Goal: Task Accomplishment & Management: Complete application form

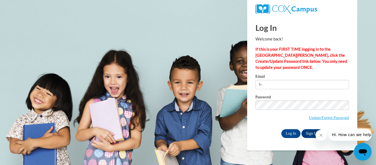
type input "b-"
click at [190, 111] on body "Log In Welcome back! If this is your FIRST TIME logging in to the NEW Cox Campu…" at bounding box center [188, 82] width 376 height 165
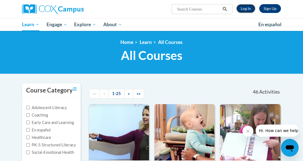
click at [248, 8] on link "Log In" at bounding box center [245, 8] width 19 height 9
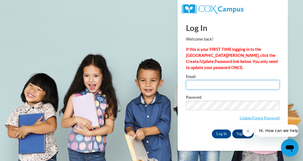
click at [190, 85] on input "Email" at bounding box center [233, 84] width 94 height 9
type input "b_ross@vwcs.net"
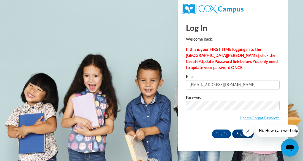
click at [207, 126] on div "Password Update/Forgot Password" at bounding box center [233, 111] width 94 height 32
click at [248, 132] on icon "Close message from company" at bounding box center [248, 131] width 4 height 4
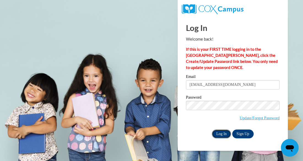
click at [222, 133] on input "Log In" at bounding box center [221, 133] width 19 height 9
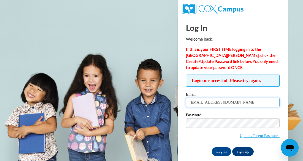
click at [218, 103] on input "[EMAIL_ADDRESS][DOMAIN_NAME]" at bounding box center [233, 101] width 94 height 9
click at [220, 103] on input "[EMAIL_ADDRESS][DOMAIN_NAME]" at bounding box center [233, 101] width 94 height 9
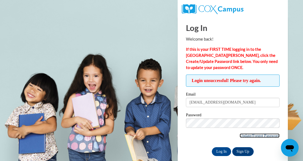
click at [279, 137] on link "Update/Forgot Password" at bounding box center [260, 135] width 40 height 4
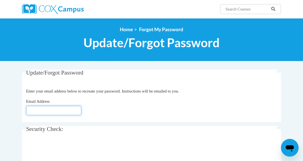
click at [28, 113] on input "Email Address" at bounding box center [53, 109] width 55 height 9
type input "[EMAIL_ADDRESS][DOMAIN_NAME]"
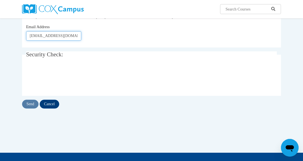
scroll to position [75, 0]
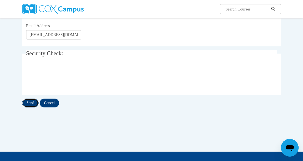
click at [29, 103] on input "Send" at bounding box center [30, 102] width 17 height 9
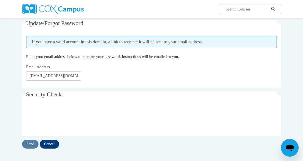
scroll to position [54, 0]
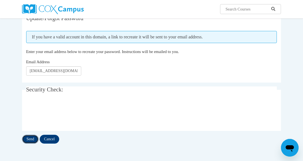
click at [32, 140] on input "Send" at bounding box center [30, 138] width 17 height 9
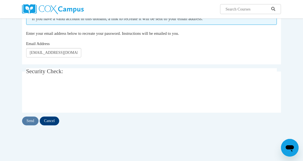
scroll to position [76, 0]
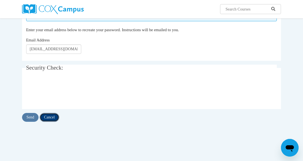
click at [55, 114] on input "Cancel" at bounding box center [50, 117] width 20 height 9
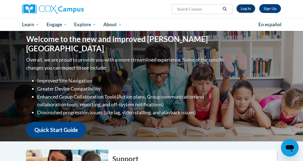
click at [240, 9] on link "Log In" at bounding box center [245, 8] width 19 height 9
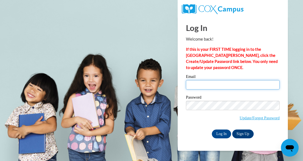
click at [189, 84] on input "Email" at bounding box center [233, 84] width 94 height 9
type input "[EMAIL_ADDRESS][DOMAIN_NAME]"
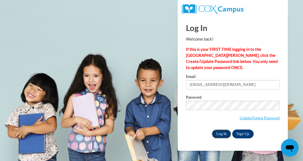
click at [218, 133] on input "Log In" at bounding box center [221, 133] width 19 height 9
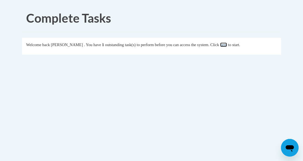
click at [227, 44] on link "here" at bounding box center [223, 44] width 7 height 4
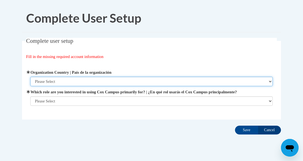
click at [36, 82] on select "Please Select [GEOGRAPHIC_DATA] | [GEOGRAPHIC_DATA] Outside of [GEOGRAPHIC_DATA…" at bounding box center [151, 81] width 243 height 9
select select "ad49bcad-a171-4b2e-b99c-48b446064914"
click at [30, 77] on select "Please Select [GEOGRAPHIC_DATA] | [GEOGRAPHIC_DATA] Outside of [GEOGRAPHIC_DATA…" at bounding box center [151, 81] width 243 height 9
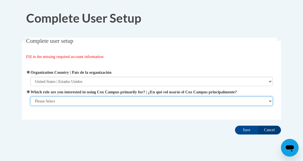
click at [269, 101] on select "Please Select College/University | Colegio/Universidad Community/Nonprofit Part…" at bounding box center [151, 100] width 243 height 9
select select "fbf2d438-af2f-41f8-98f1-81c410e29de3"
click at [30, 96] on select "Please Select College/University | Colegio/Universidad Community/Nonprofit Part…" at bounding box center [151, 100] width 243 height 9
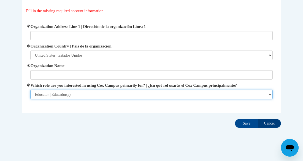
scroll to position [52, 0]
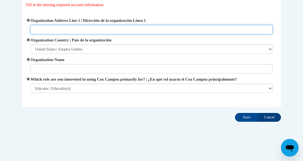
click at [33, 28] on input "Organization Address Line 1 | Dirección de la organización Línea 1" at bounding box center [151, 29] width 243 height 9
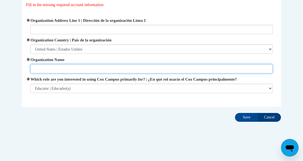
click at [36, 68] on input "Organization Name" at bounding box center [151, 68] width 243 height 9
type input "[GEOGRAPHIC_DATA]"
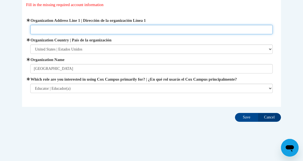
click at [32, 29] on input "Organization Address Line 1 | Dirección de la organización Línea 1" at bounding box center [151, 29] width 243 height 9
click at [69, 28] on input "[STREET_ADDRESS]" at bounding box center [151, 29] width 243 height 9
type input "[STREET_ADDRESS][US_STATE]"
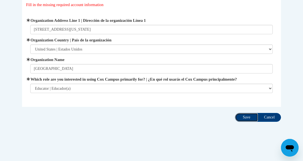
click at [244, 118] on input "Save" at bounding box center [246, 117] width 23 height 9
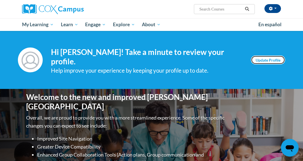
click at [264, 59] on link "Update Profile" at bounding box center [268, 59] width 34 height 9
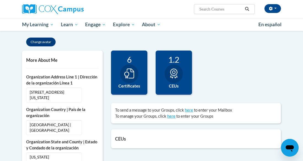
scroll to position [109, 0]
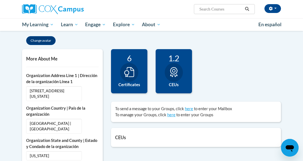
click at [176, 72] on icon at bounding box center [173, 72] width 7 height 10
click at [170, 71] on icon at bounding box center [173, 72] width 7 height 10
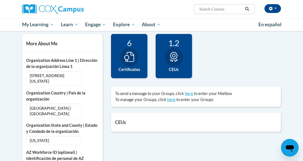
scroll to position [123, 0]
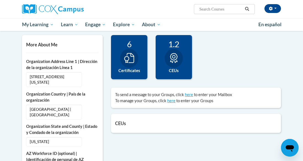
click at [168, 54] on div at bounding box center [174, 58] width 18 height 19
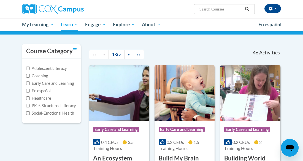
scroll to position [77, 0]
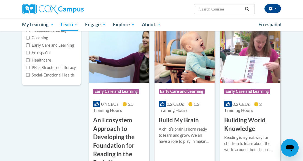
click at [244, 130] on h3 "Building World Knowledge" at bounding box center [250, 124] width 52 height 17
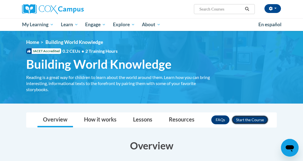
click at [242, 120] on button "Enroll" at bounding box center [250, 119] width 37 height 9
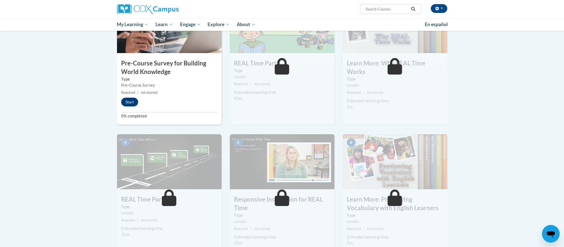
scroll to position [151, 0]
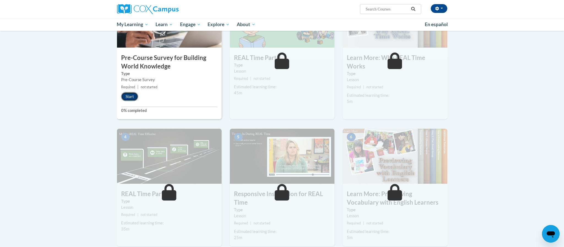
click at [125, 98] on button "Start" at bounding box center [129, 96] width 17 height 9
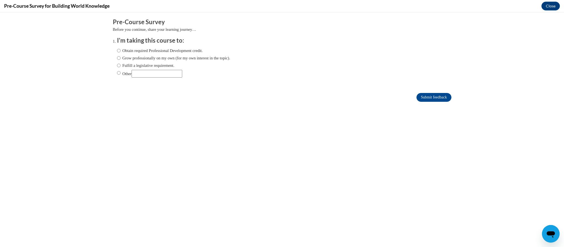
scroll to position [0, 0]
click at [120, 52] on input "Obtain required Professional Development credit." at bounding box center [119, 51] width 4 height 6
radio input "true"
click at [303, 98] on input "Submit feedback" at bounding box center [434, 97] width 35 height 9
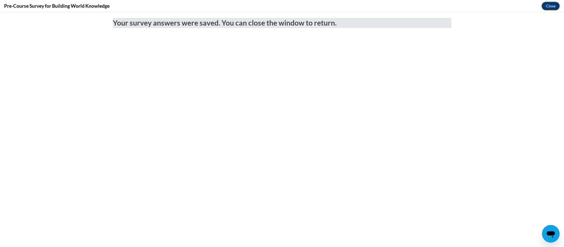
click at [303, 8] on button "Close" at bounding box center [551, 6] width 18 height 9
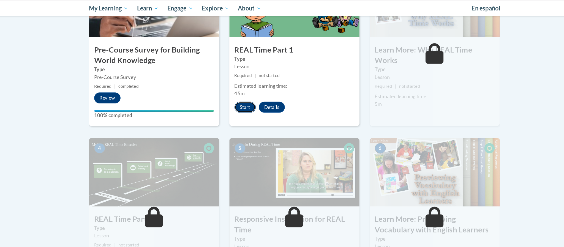
click at [241, 105] on button "Start" at bounding box center [242, 104] width 17 height 9
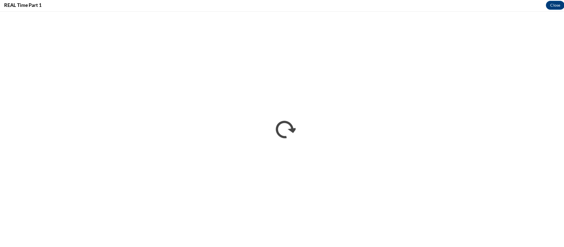
scroll to position [418, 0]
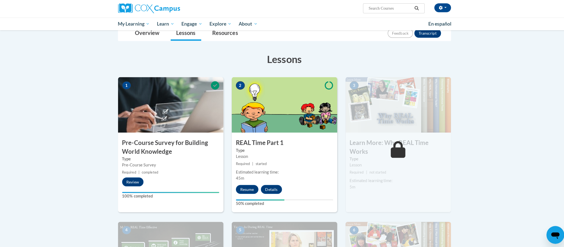
scroll to position [70, 0]
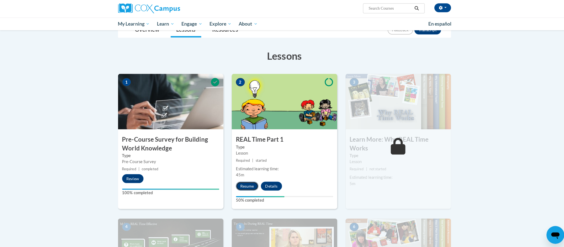
click at [247, 185] on button "Resume" at bounding box center [245, 185] width 22 height 9
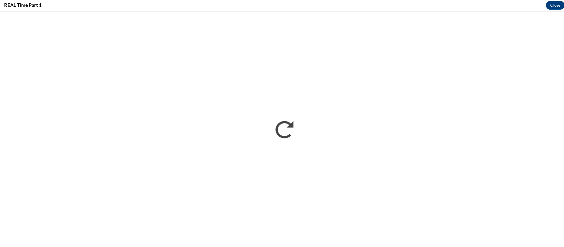
scroll to position [92, 0]
click at [548, 7] on button "Close" at bounding box center [551, 6] width 18 height 9
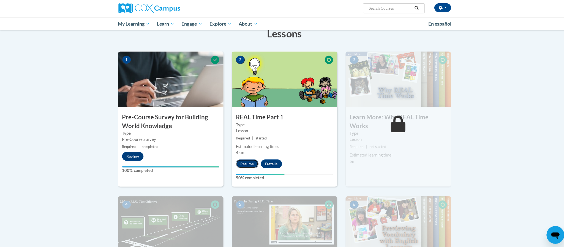
click at [247, 164] on button "Resume" at bounding box center [245, 163] width 22 height 9
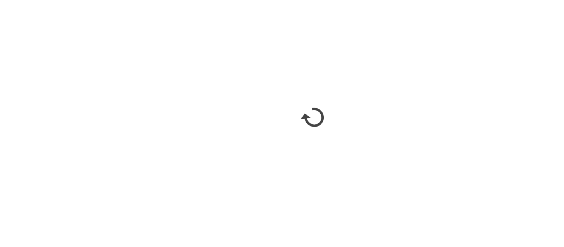
scroll to position [150, 0]
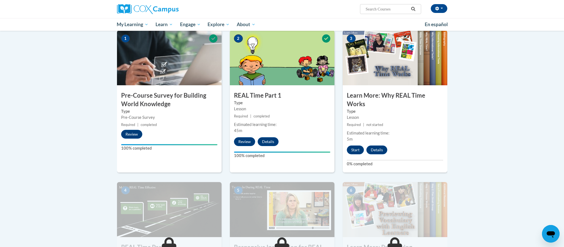
scroll to position [116, 0]
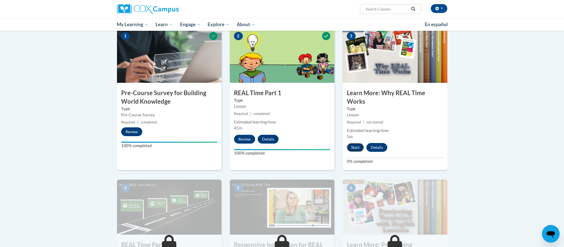
click at [354, 146] on button "Start" at bounding box center [355, 147] width 17 height 9
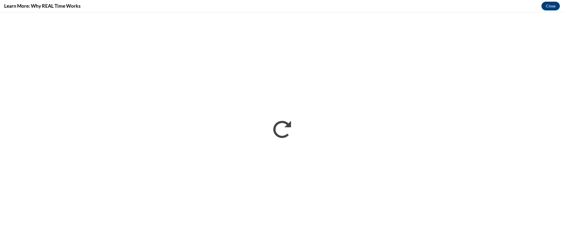
scroll to position [0, 0]
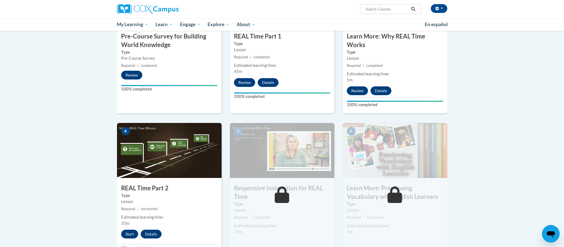
scroll to position [184, 0]
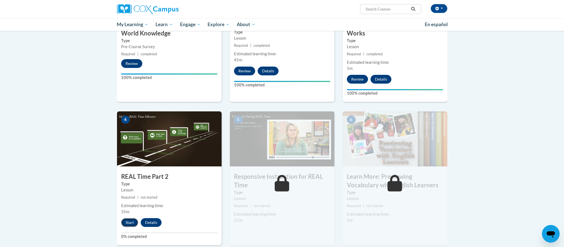
click at [127, 223] on button "Start" at bounding box center [129, 222] width 17 height 9
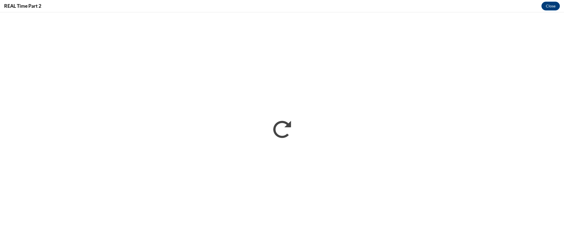
scroll to position [0, 0]
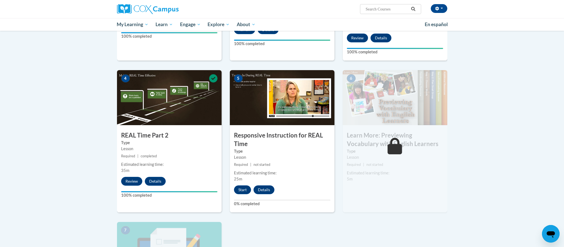
scroll to position [227, 0]
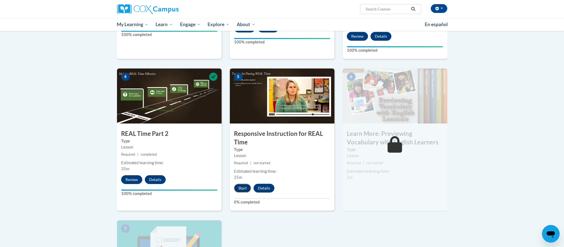
click at [245, 189] on button "Start" at bounding box center [242, 188] width 17 height 9
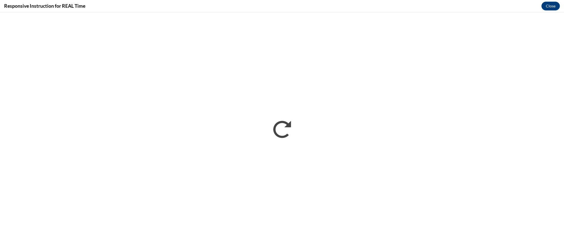
scroll to position [0, 0]
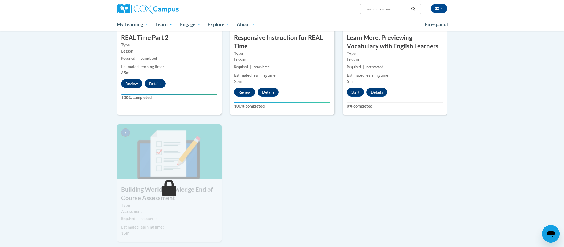
scroll to position [325, 0]
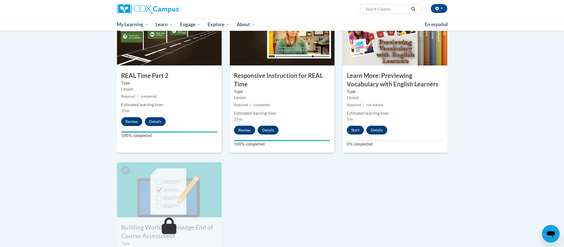
click at [462, 154] on body "Betty Ross (America/New_York UTC-04:00) My Profile Inbox My Transcripts Log Out…" at bounding box center [282, 71] width 564 height 713
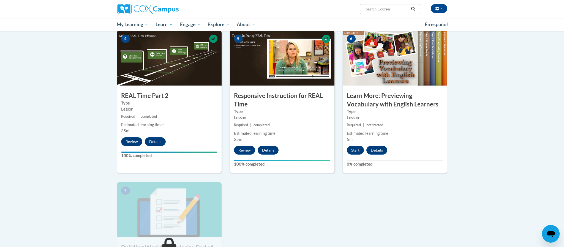
scroll to position [270, 0]
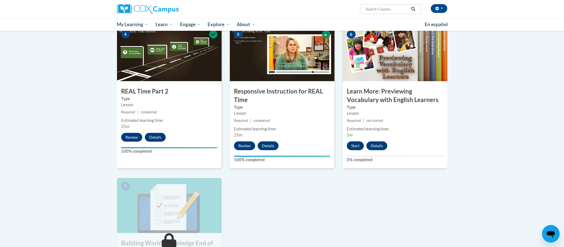
click at [356, 147] on button "Start" at bounding box center [355, 146] width 17 height 9
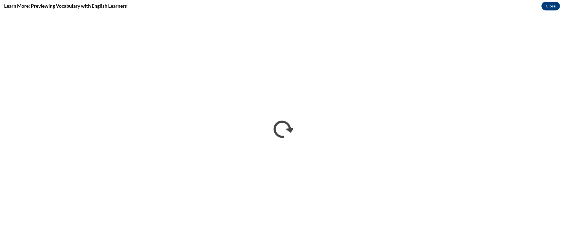
scroll to position [0, 0]
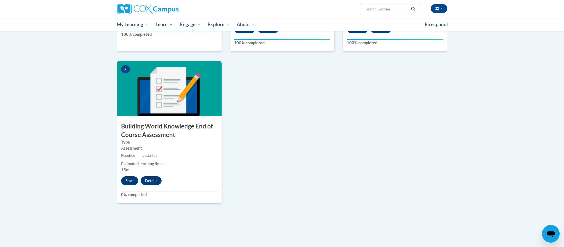
scroll to position [396, 0]
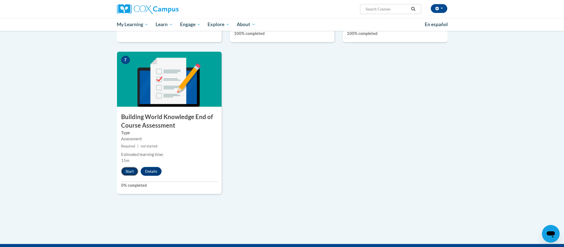
click at [131, 173] on button "Start" at bounding box center [129, 171] width 17 height 9
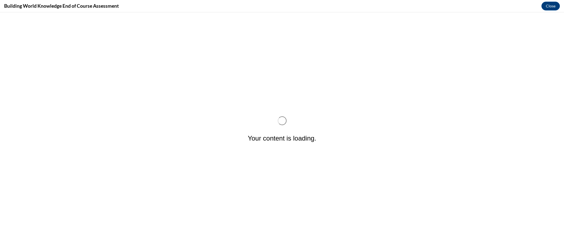
scroll to position [0, 0]
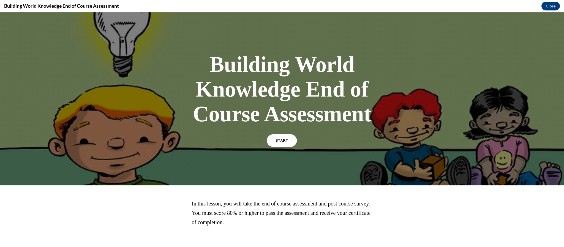
click at [282, 139] on span "START" at bounding box center [282, 141] width 13 height 4
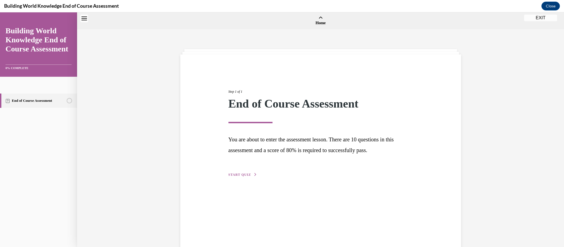
scroll to position [17, 0]
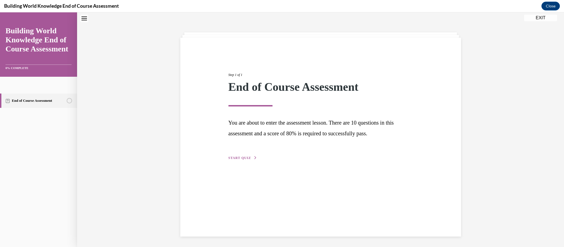
click at [238, 159] on span "START QUIZ" at bounding box center [240, 158] width 23 height 4
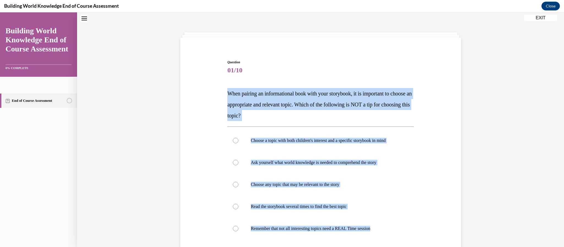
drag, startPoint x: 384, startPoint y: 229, endPoint x: 228, endPoint y: 96, distance: 204.2
click at [228, 96] on div "Question 01/10 When pairing an informational book with your storybook, it is im…" at bounding box center [320, 195] width 186 height 270
copy div "When pairing an informational book with your storybook, it is important to choo…"
click at [258, 140] on p "Choose a topic with both children's interest and a specific storybook in mind" at bounding box center [325, 141] width 149 height 6
click at [239, 140] on input "Choose a topic with both children's interest and a specific storybook in mind" at bounding box center [236, 141] width 6 height 6
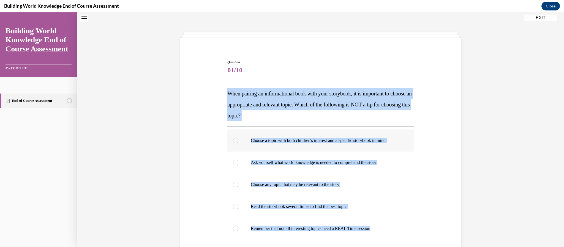
radio input "true"
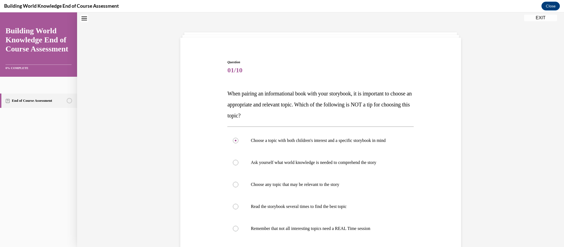
click at [193, 138] on div "Question 01/10 When pairing an informational book with your storybook, it is im…" at bounding box center [321, 186] width 284 height 287
click at [480, 175] on div "Question 01/10 When pairing an informational book with your storybook, it is im…" at bounding box center [320, 177] width 487 height 328
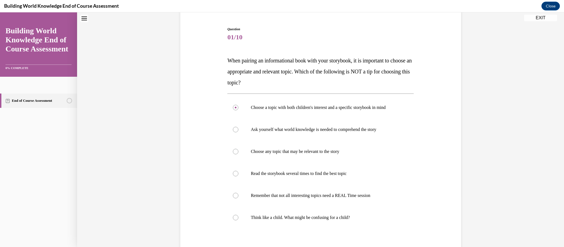
scroll to position [66, 0]
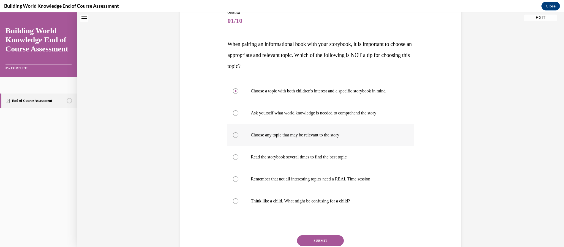
click at [328, 135] on p "Choose any topic that may be relevant to the story" at bounding box center [325, 135] width 149 height 6
click at [239, 135] on input "Choose any topic that may be relevant to the story" at bounding box center [236, 135] width 6 height 6
radio input "true"
click at [320, 239] on button "SUBMIT" at bounding box center [320, 240] width 47 height 11
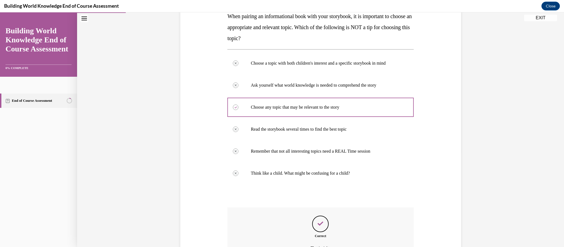
scroll to position [155, 0]
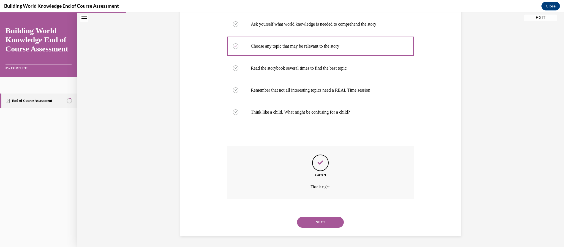
click at [333, 222] on button "NEXT" at bounding box center [320, 222] width 47 height 11
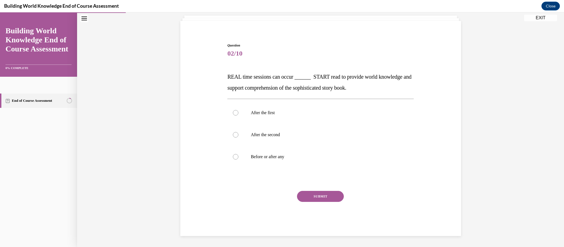
scroll to position [17, 0]
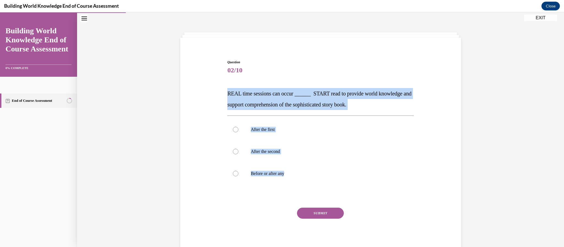
drag, startPoint x: 288, startPoint y: 176, endPoint x: 226, endPoint y: 96, distance: 100.9
click at [226, 96] on div "Question 02/10 REAL time sessions can occur ______ START read to provide world …" at bounding box center [320, 153] width 189 height 202
copy div "REAL time sessions can occur ______ START read to provide world knowledge and s…"
click at [270, 173] on p "Before or after any" at bounding box center [325, 174] width 149 height 6
click at [239, 173] on input "Before or after any" at bounding box center [236, 174] width 6 height 6
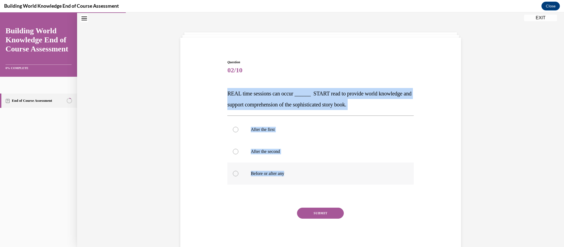
radio input "true"
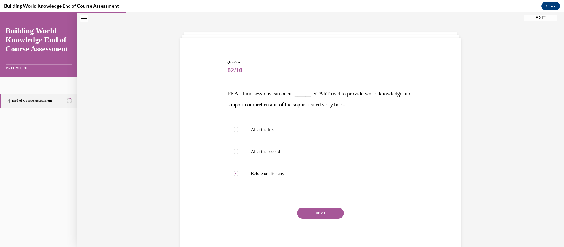
click at [321, 211] on button "SUBMIT" at bounding box center [320, 213] width 47 height 11
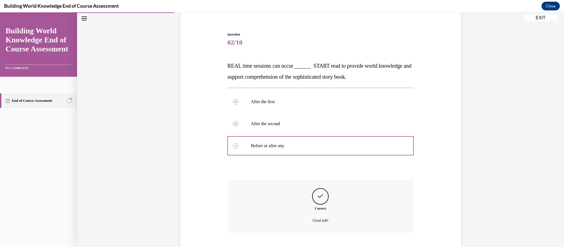
scroll to position [78, 0]
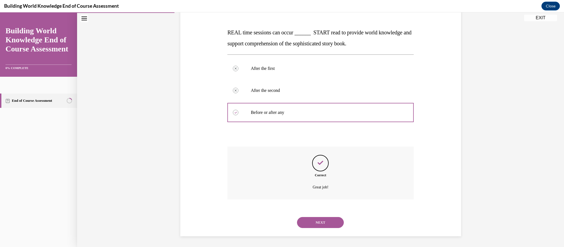
click at [320, 221] on button "NEXT" at bounding box center [320, 222] width 47 height 11
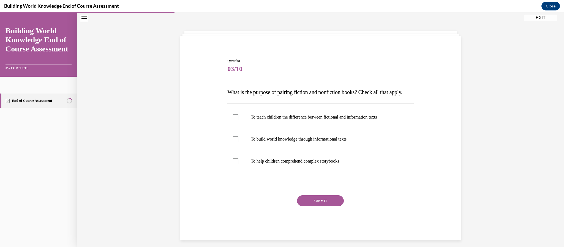
scroll to position [17, 0]
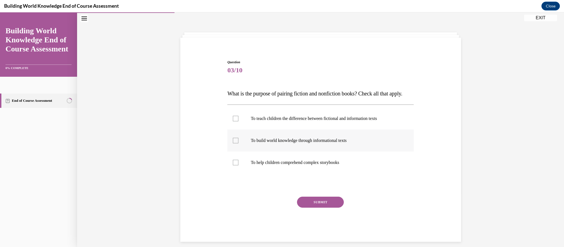
click at [310, 143] on p "To build world knowledge through informational texts" at bounding box center [325, 141] width 149 height 6
click at [239, 143] on input "To build world knowledge through informational texts" at bounding box center [236, 141] width 6 height 6
checkbox input "true"
click at [305, 166] on p "To help children comprehend complex storybooks" at bounding box center [325, 163] width 149 height 6
click at [239, 166] on input "To help children comprehend complex storybooks" at bounding box center [236, 163] width 6 height 6
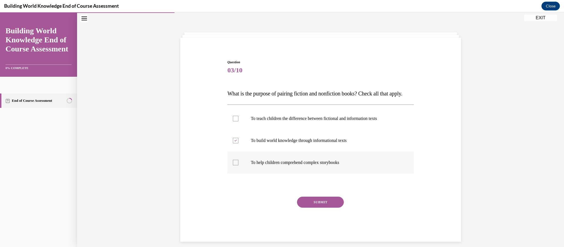
checkbox input "true"
click at [320, 208] on button "SUBMIT" at bounding box center [320, 202] width 47 height 11
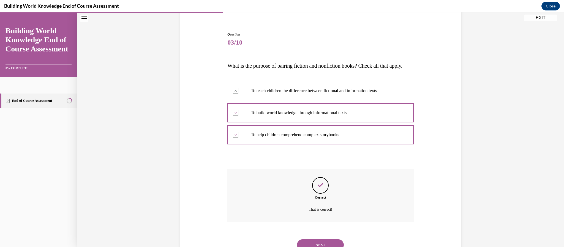
scroll to position [78, 0]
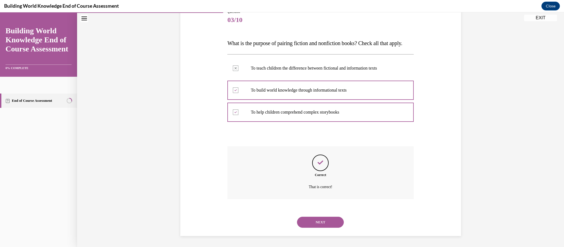
click at [331, 223] on button "NEXT" at bounding box center [320, 222] width 47 height 11
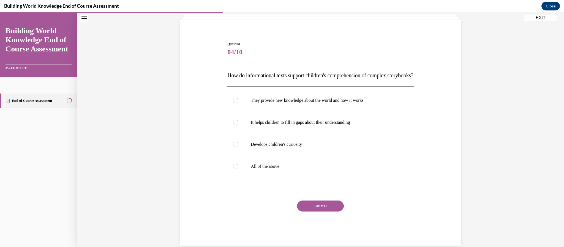
scroll to position [17, 0]
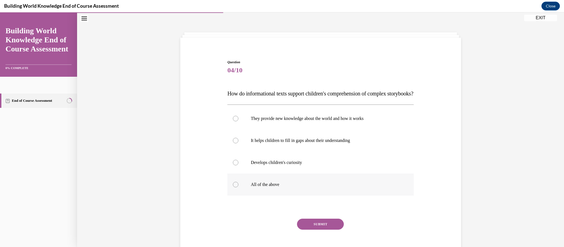
click at [275, 196] on label "All of the above" at bounding box center [320, 185] width 186 height 22
click at [239, 188] on input "All of the above" at bounding box center [236, 185] width 6 height 6
radio input "true"
click at [330, 230] on button "SUBMIT" at bounding box center [320, 224] width 47 height 11
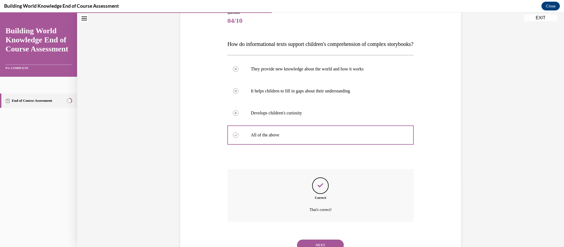
scroll to position [100, 0]
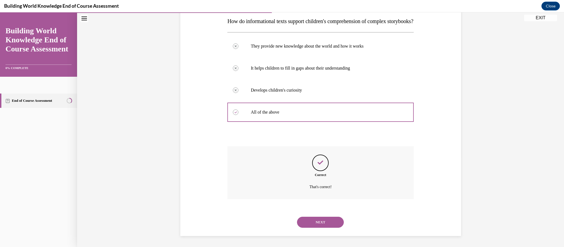
click at [331, 229] on div "NEXT" at bounding box center [320, 223] width 186 height 22
click at [332, 225] on button "NEXT" at bounding box center [320, 222] width 47 height 11
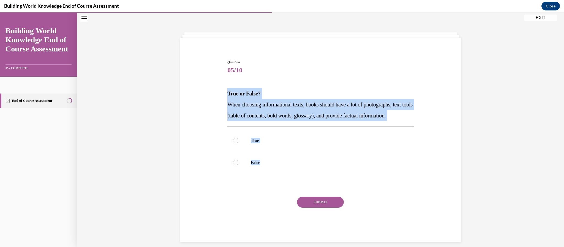
drag, startPoint x: 268, startPoint y: 176, endPoint x: 227, endPoint y: 94, distance: 91.5
click at [227, 94] on div "Question 05/10 True or False? When choosing informational texts, books should h…" at bounding box center [320, 151] width 186 height 182
copy div "True or False? When choosing informational texts, books should have a lot of ph…"
click at [245, 152] on label "True" at bounding box center [320, 141] width 186 height 22
click at [239, 143] on input "True" at bounding box center [236, 141] width 6 height 6
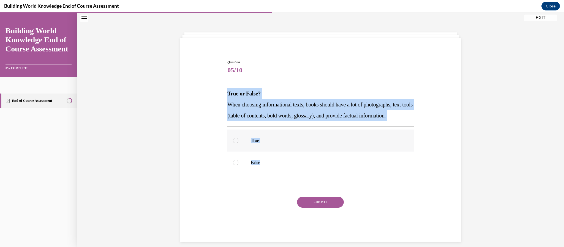
radio input "true"
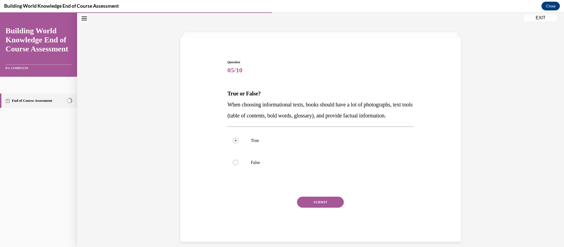
click at [307, 208] on button "SUBMIT" at bounding box center [320, 202] width 47 height 11
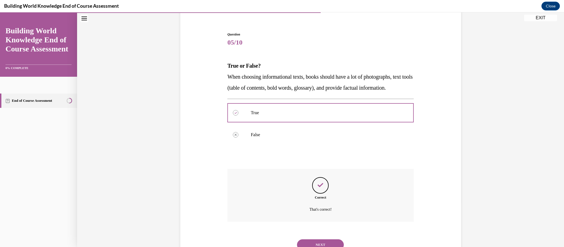
scroll to position [78, 0]
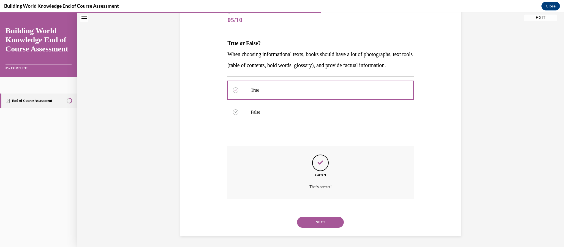
click at [315, 220] on button "NEXT" at bounding box center [320, 222] width 47 height 11
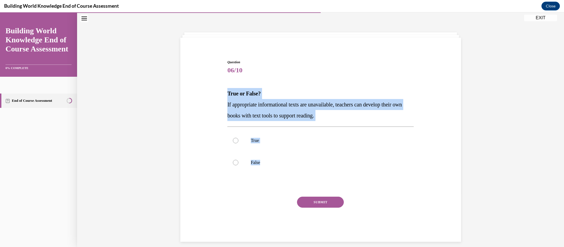
drag, startPoint x: 274, startPoint y: 165, endPoint x: 227, endPoint y: 94, distance: 85.0
click at [227, 94] on div "Question 06/10 True or False? If appropriate informational texts are unavailabl…" at bounding box center [320, 147] width 189 height 191
copy div "True or False? If appropriate informational texts are unavailable, teachers can…"
click at [253, 140] on p "True" at bounding box center [325, 141] width 149 height 6
click at [239, 140] on input "True" at bounding box center [236, 141] width 6 height 6
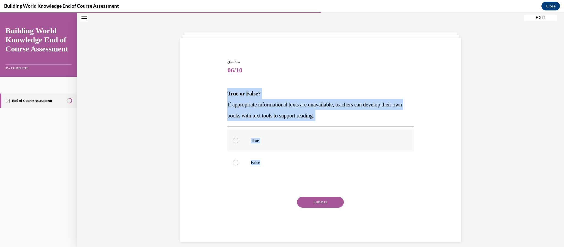
radio input "true"
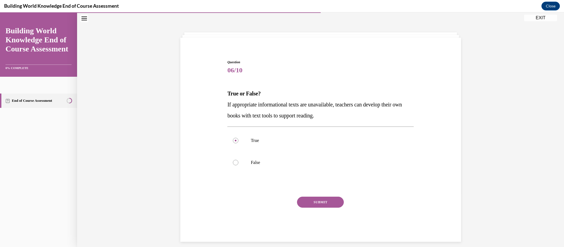
click at [313, 201] on button "SUBMIT" at bounding box center [320, 202] width 47 height 11
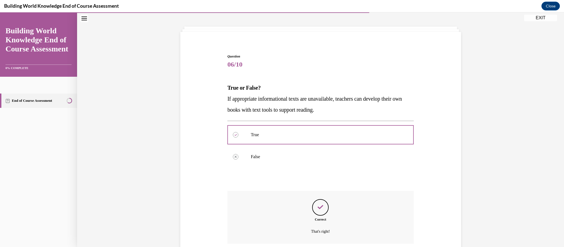
scroll to position [67, 0]
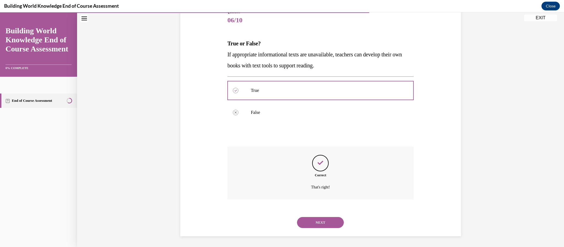
click at [319, 221] on button "NEXT" at bounding box center [320, 222] width 47 height 11
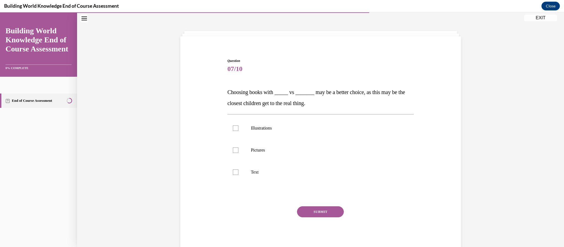
scroll to position [17, 0]
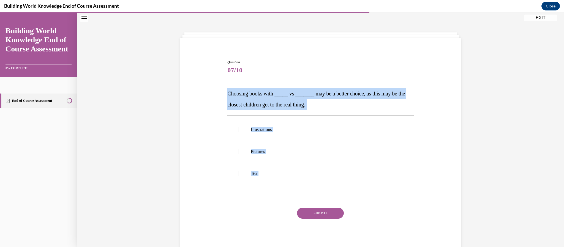
drag, startPoint x: 263, startPoint y: 175, endPoint x: 227, endPoint y: 94, distance: 88.3
click at [227, 94] on div "Question 07/10 Choosing books with _____ vs _______ may be a better choice, as …" at bounding box center [320, 156] width 186 height 193
copy div "Choosing books with _____ vs _______ may be a better choice, as this may be the…"
click at [259, 151] on p "Pictures" at bounding box center [325, 152] width 149 height 6
click at [239, 151] on input "Pictures" at bounding box center [236, 152] width 6 height 6
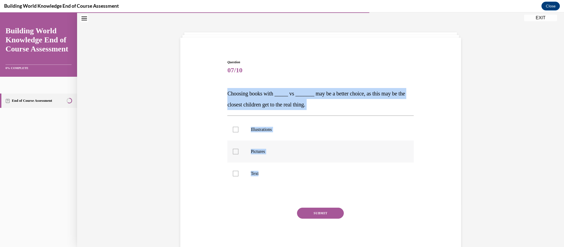
checkbox input "true"
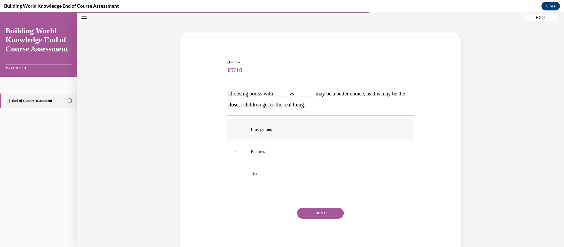
click at [256, 128] on p "Illustrations" at bounding box center [325, 130] width 149 height 6
click at [239, 128] on input "Illustrations" at bounding box center [236, 130] width 6 height 6
checkbox input "true"
click at [313, 213] on button "SUBMIT" at bounding box center [320, 213] width 47 height 11
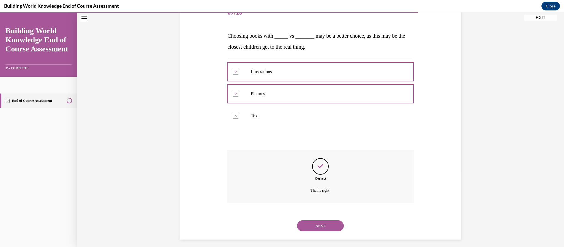
scroll to position [78, 0]
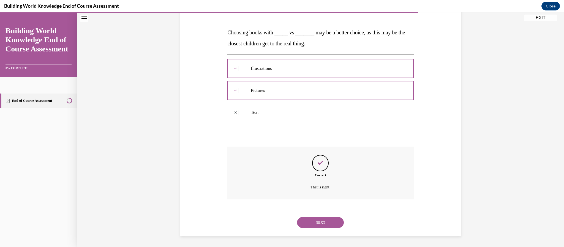
click at [324, 223] on button "NEXT" at bounding box center [320, 222] width 47 height 11
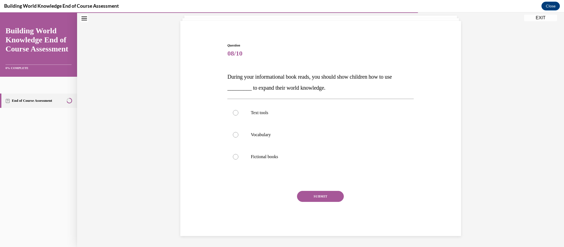
scroll to position [17, 0]
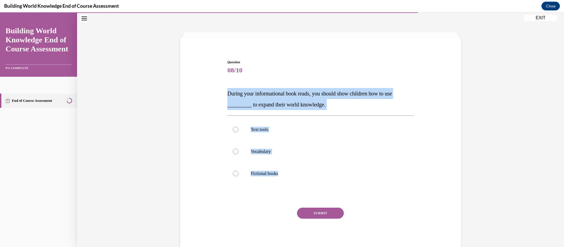
drag, startPoint x: 283, startPoint y: 176, endPoint x: 223, endPoint y: 90, distance: 105.0
click at [223, 90] on div "Question 08/10 During your informational book reads, you should show children h…" at bounding box center [321, 148] width 284 height 210
copy div "During your informational book reads, you should show children how to use _____…"
click at [261, 128] on p "Text tools" at bounding box center [325, 130] width 149 height 6
click at [239, 128] on input "Text tools" at bounding box center [236, 130] width 6 height 6
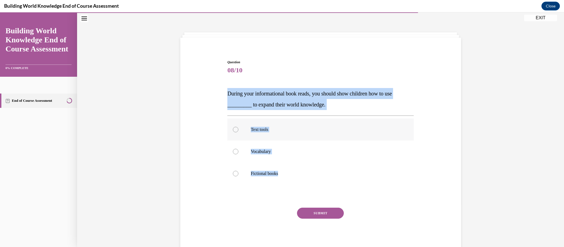
radio input "true"
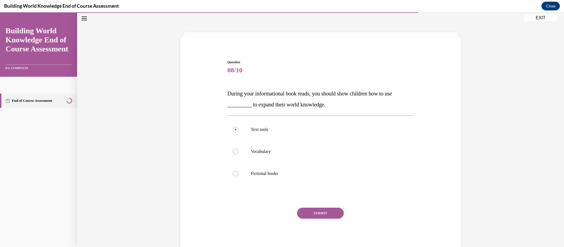
click at [316, 213] on button "SUBMIT" at bounding box center [320, 213] width 47 height 11
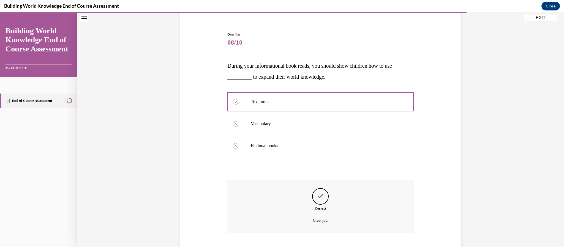
scroll to position [78, 0]
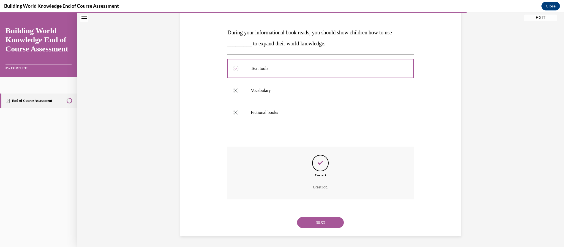
click at [327, 223] on button "NEXT" at bounding box center [320, 222] width 47 height 11
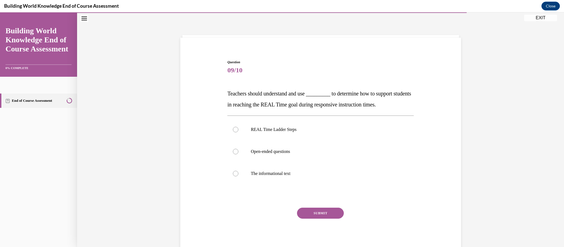
click at [327, 223] on div "SUBMIT" at bounding box center [320, 222] width 186 height 28
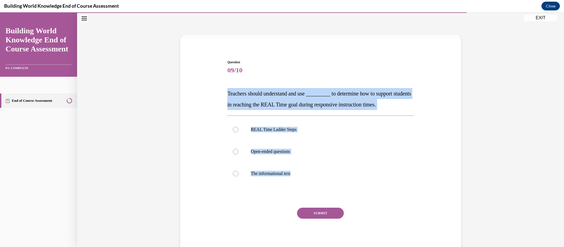
drag, startPoint x: 308, startPoint y: 172, endPoint x: 224, endPoint y: 94, distance: 115.0
click at [224, 94] on div "Question 09/10 Teachers should understand and use _________ to determine how to…" at bounding box center [321, 148] width 284 height 210
copy div "Teachers should understand and use _________ to determine how to support studen…"
click at [268, 131] on p "REAL Time Ladder Steps" at bounding box center [325, 130] width 149 height 6
click at [239, 131] on input "REAL Time Ladder Steps" at bounding box center [236, 130] width 6 height 6
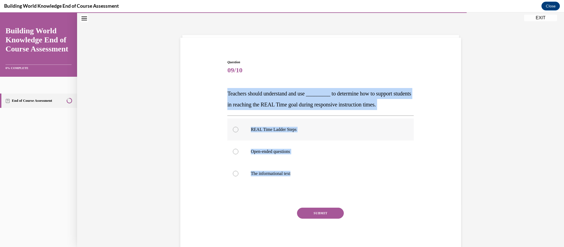
radio input "true"
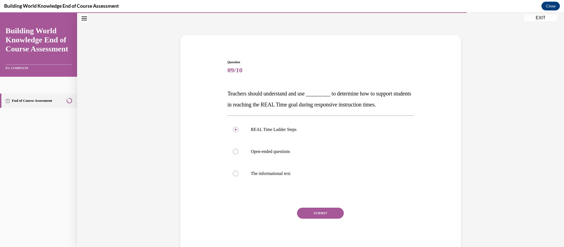
click at [312, 214] on button "SUBMIT" at bounding box center [320, 213] width 47 height 11
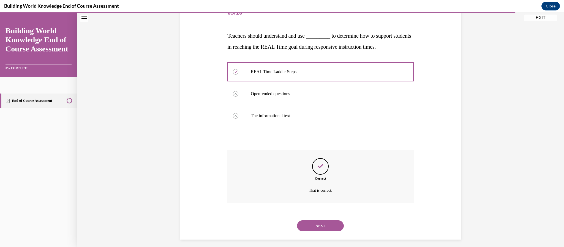
scroll to position [78, 0]
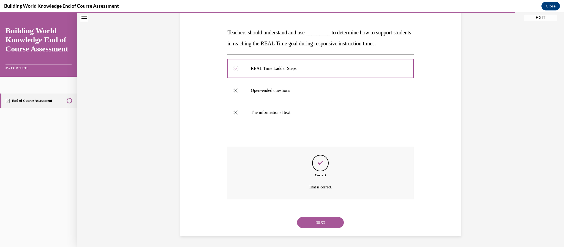
click at [320, 222] on button "NEXT" at bounding box center [320, 222] width 47 height 11
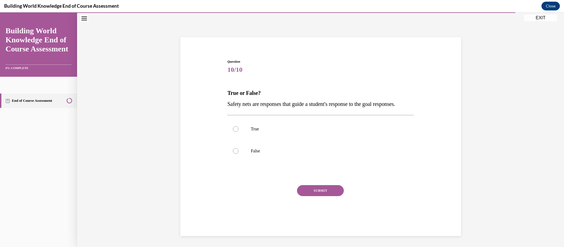
scroll to position [17, 0]
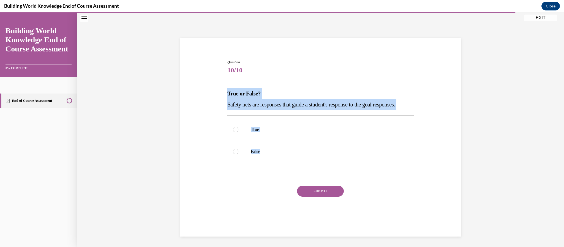
drag, startPoint x: 271, startPoint y: 162, endPoint x: 228, endPoint y: 94, distance: 80.5
click at [228, 94] on div "Question 10/10 True or False? Safety nets are responses that guide a student's …" at bounding box center [320, 145] width 186 height 171
copy div "True or False? Safety nets are responses that guide a student's response to the…"
click at [252, 132] on p "True" at bounding box center [325, 130] width 149 height 6
click at [239, 132] on input "True" at bounding box center [236, 130] width 6 height 6
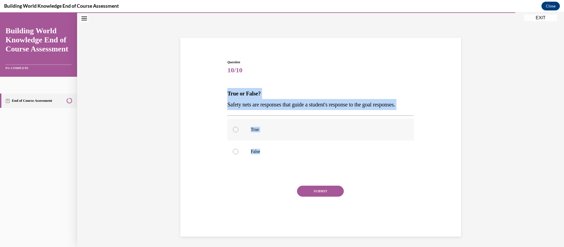
radio input "true"
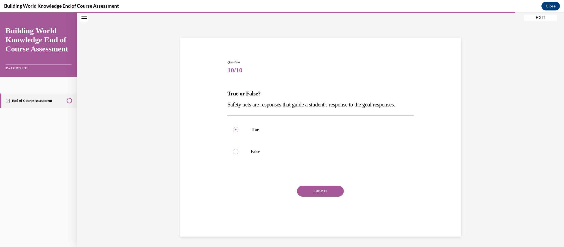
click at [336, 197] on button "SUBMIT" at bounding box center [320, 191] width 47 height 11
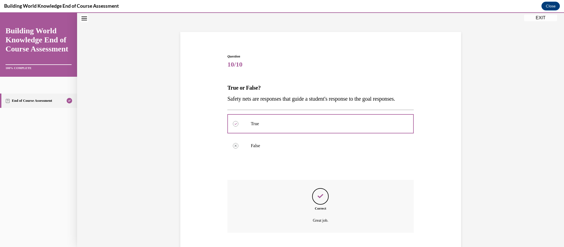
scroll to position [67, 0]
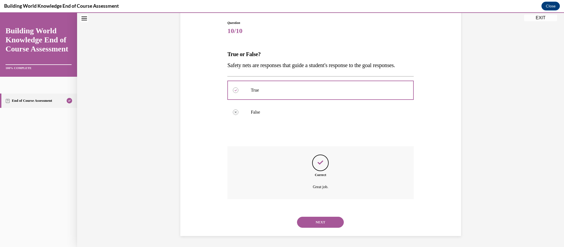
click at [323, 222] on button "NEXT" at bounding box center [320, 222] width 47 height 11
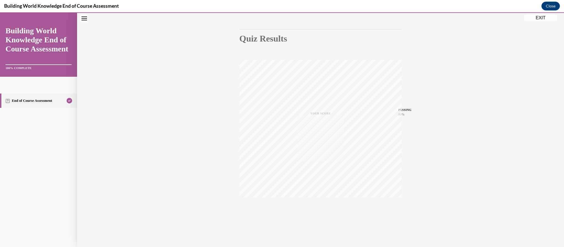
scroll to position [47, 0]
click at [545, 15] on button "EXIT" at bounding box center [540, 18] width 33 height 7
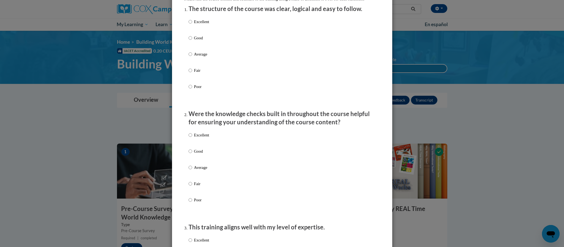
scroll to position [78, 0]
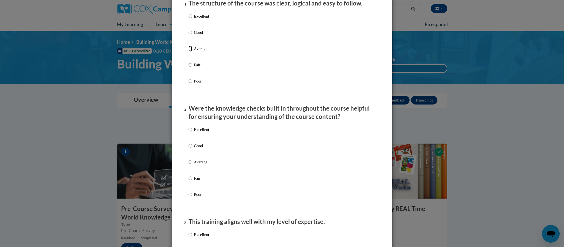
click at [189, 52] on input "Average" at bounding box center [191, 49] width 4 height 6
radio input "true"
click at [190, 165] on input "Average" at bounding box center [191, 162] width 4 height 6
radio input "true"
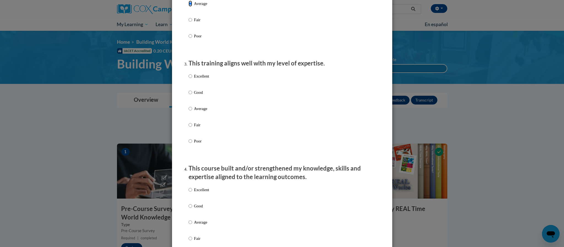
scroll to position [238, 0]
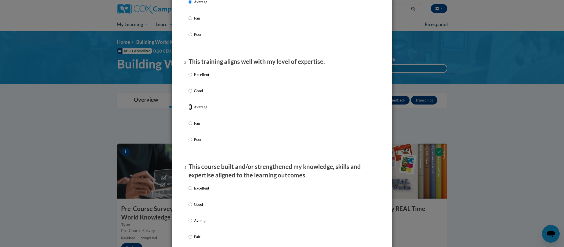
click at [191, 110] on input "Average" at bounding box center [191, 107] width 4 height 6
radio input "true"
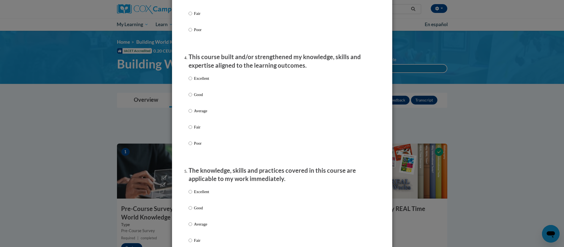
scroll to position [353, 0]
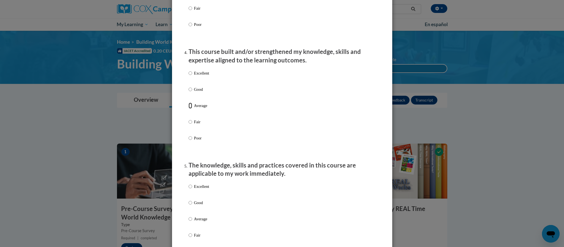
click at [191, 108] on input "Average" at bounding box center [191, 106] width 4 height 6
radio input "true"
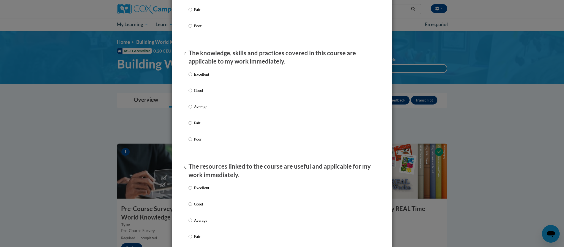
scroll to position [466, 0]
click at [191, 109] on input "Average" at bounding box center [191, 106] width 4 height 6
radio input "true"
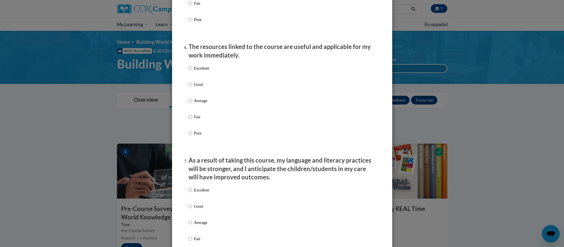
scroll to position [587, 0]
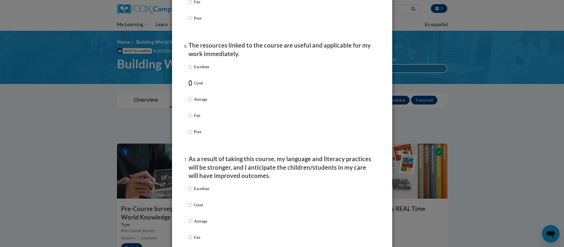
click at [190, 86] on input "Good" at bounding box center [191, 83] width 4 height 6
radio input "true"
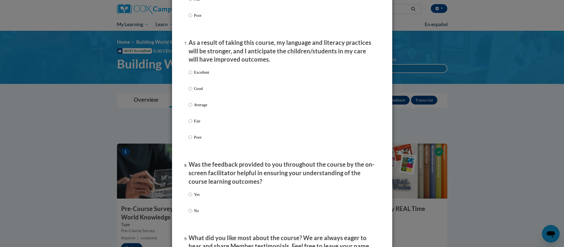
scroll to position [703, 0]
click at [189, 108] on input "Average" at bounding box center [191, 105] width 4 height 6
radio input "true"
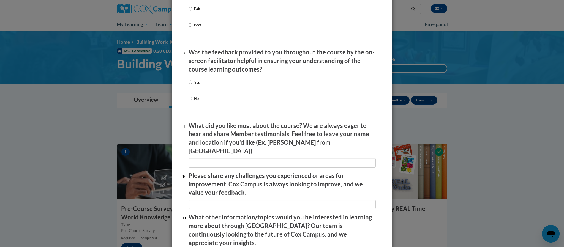
scroll to position [819, 0]
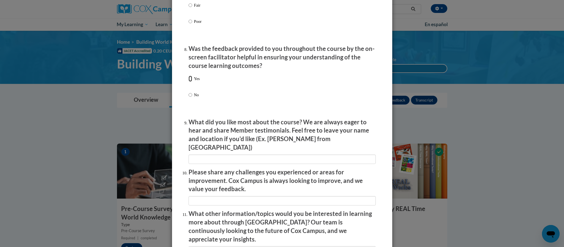
click at [191, 82] on input "Yes" at bounding box center [191, 79] width 4 height 6
radio input "true"
click at [192, 155] on input "textbox" at bounding box center [282, 159] width 187 height 9
type input "N"
type input "k"
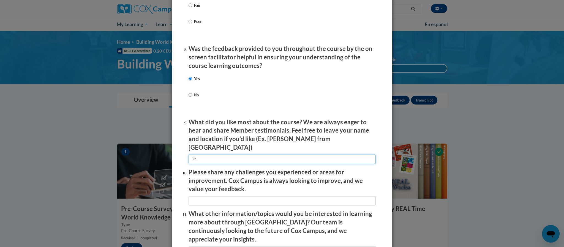
type input "T"
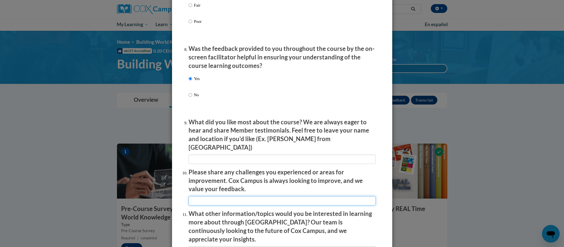
click at [193, 196] on input "textbox" at bounding box center [282, 200] width 187 height 9
type input "NA"
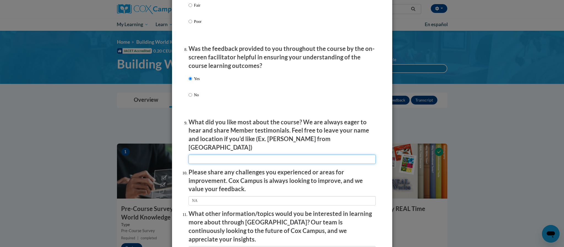
click at [193, 156] on input "textbox" at bounding box center [282, 159] width 187 height 9
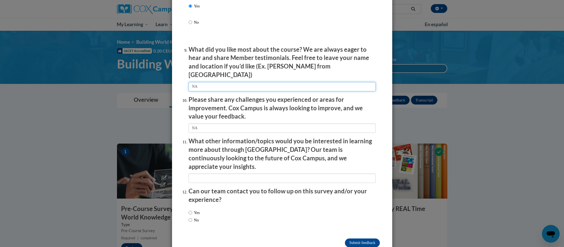
scroll to position [898, 0]
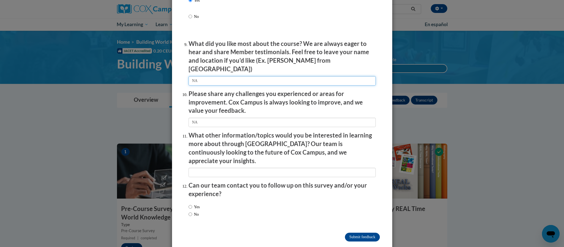
type input "NA"
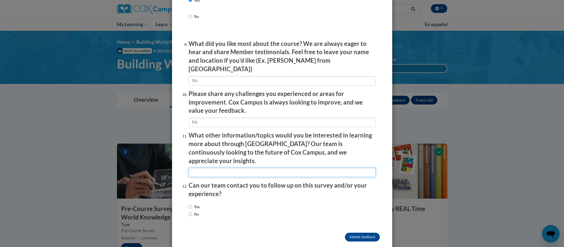
click at [201, 168] on input "textbox" at bounding box center [282, 172] width 187 height 9
type input "NA"
click at [191, 212] on input "No" at bounding box center [191, 215] width 4 height 6
radio input "true"
click at [355, 233] on input "Submit feedback" at bounding box center [362, 237] width 35 height 9
